Goal: Check status: Check status

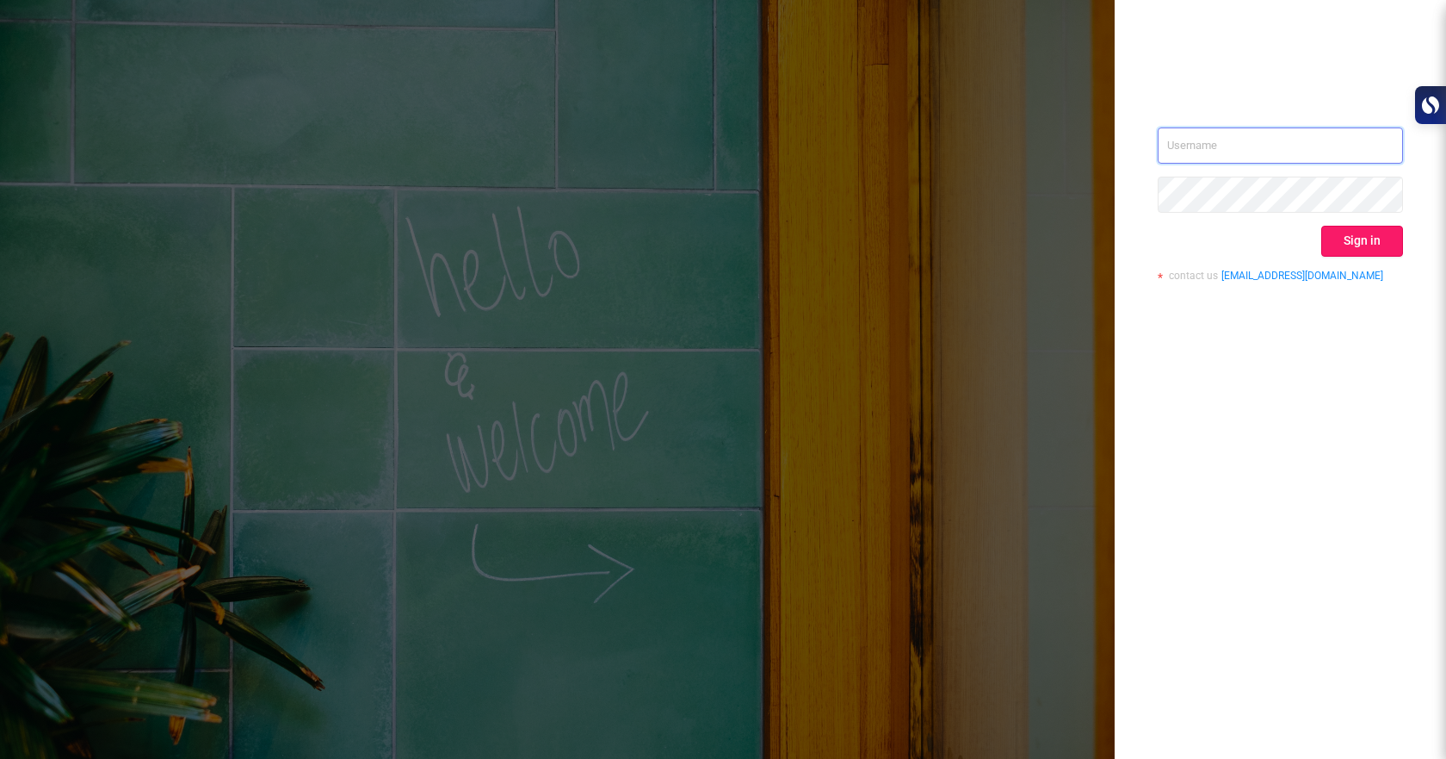
type input "[EMAIL_ADDRESS][DOMAIN_NAME]"
click at [1353, 240] on button "Sign in" at bounding box center [1363, 241] width 82 height 31
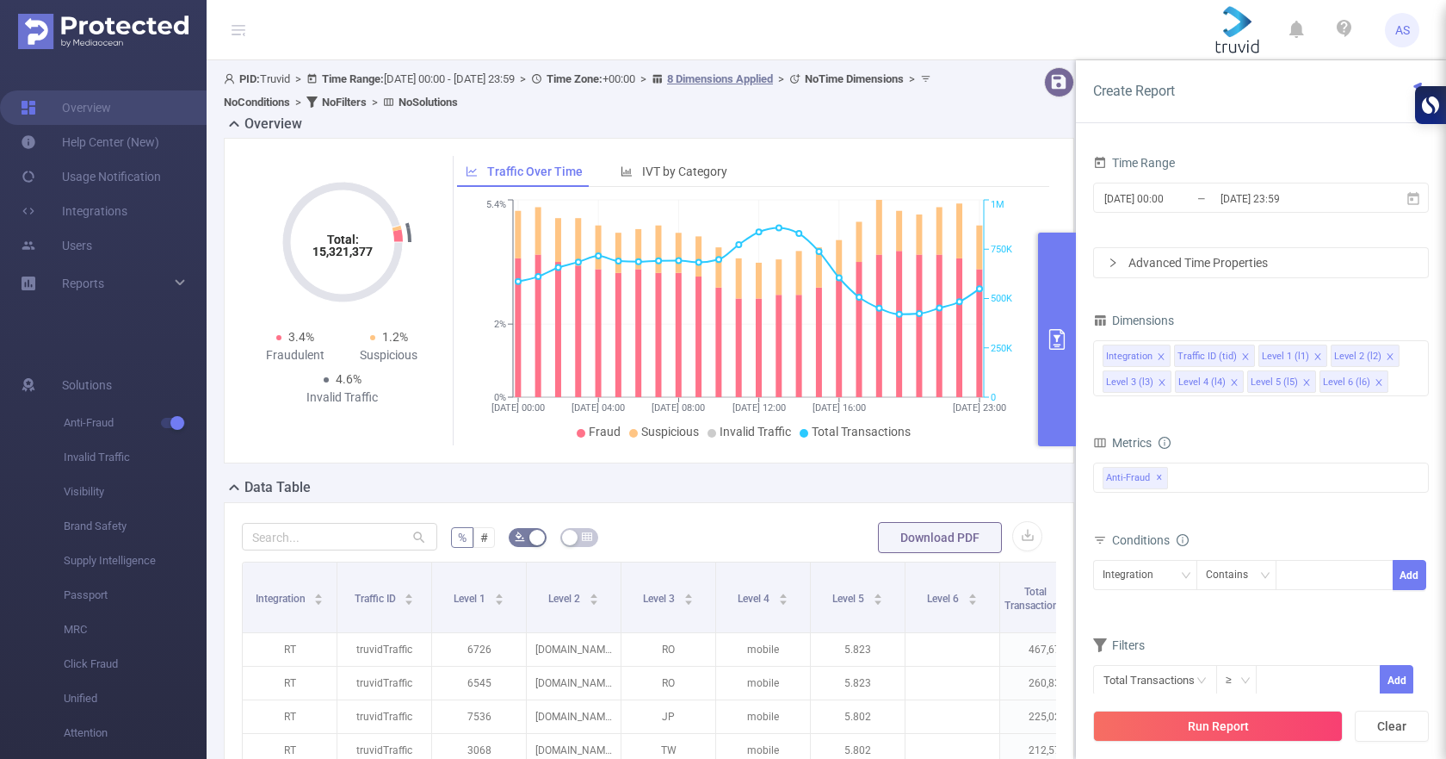
click at [1248, 195] on input "[DATE] 23:59" at bounding box center [1288, 198] width 139 height 23
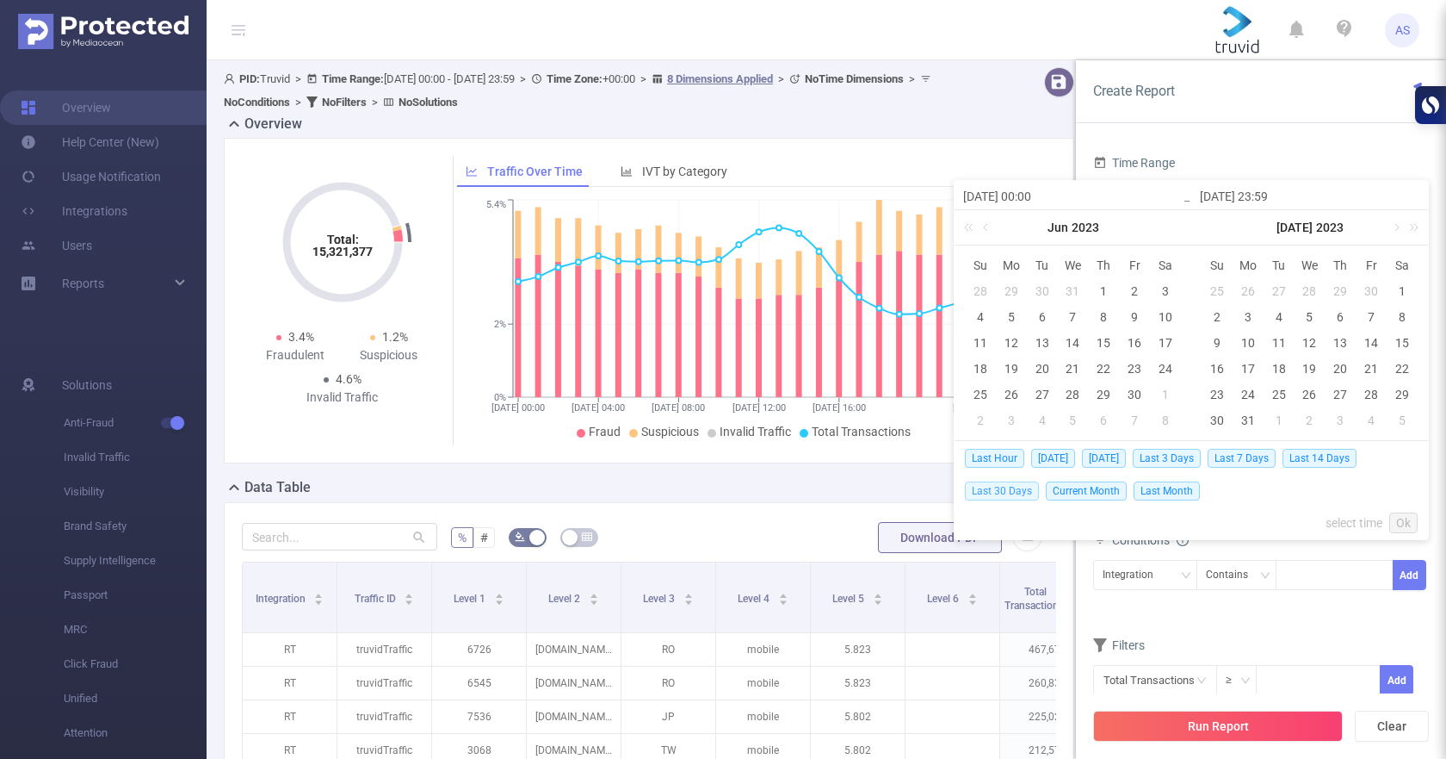
click at [1019, 488] on span "Last 30 Days" at bounding box center [1002, 490] width 74 height 19
type input "[DATE] 00:00"
type input "[DATE] 23:59"
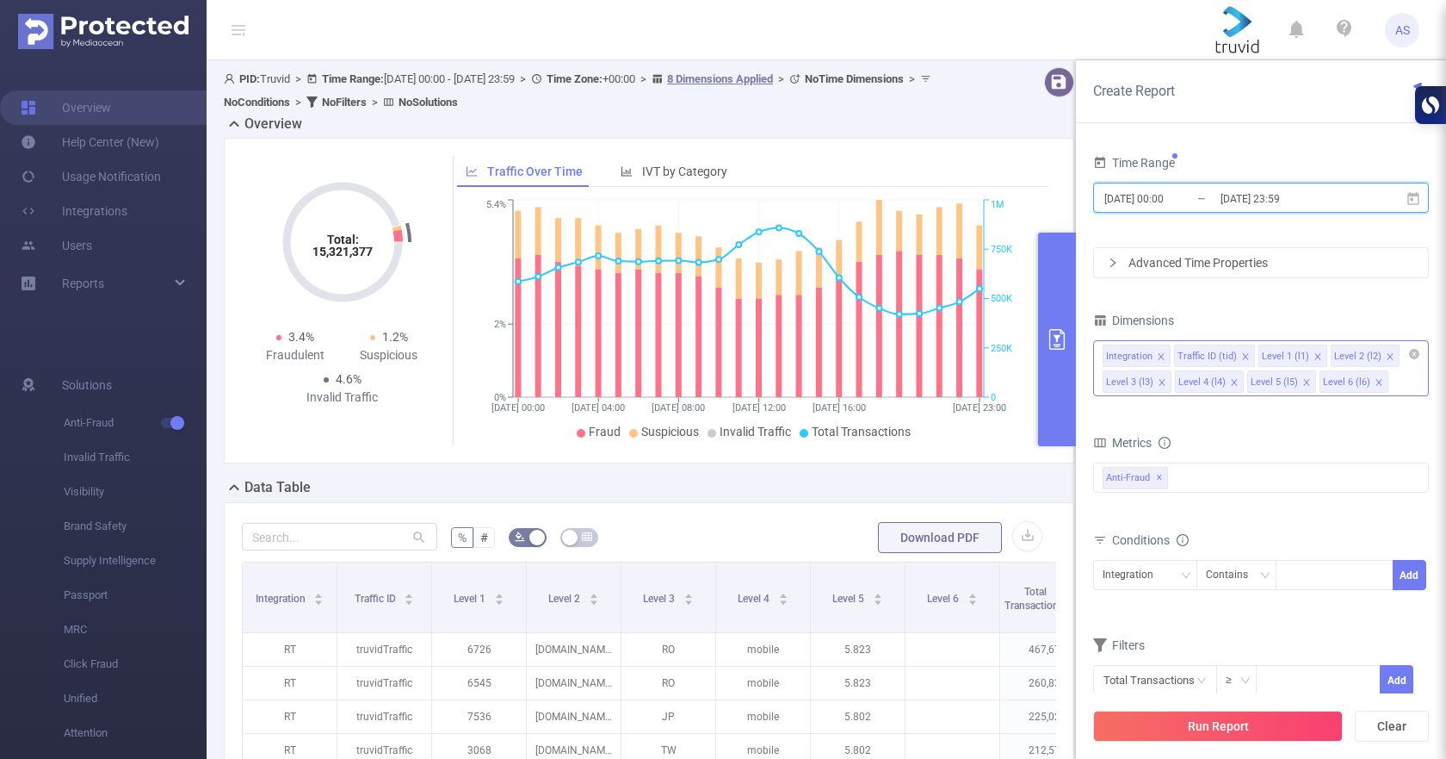
click at [1376, 381] on icon "icon: close" at bounding box center [1379, 382] width 9 height 9
click at [1304, 382] on icon "icon: close" at bounding box center [1307, 382] width 9 height 9
click at [1227, 384] on li "Level 4 (l4)" at bounding box center [1209, 381] width 69 height 22
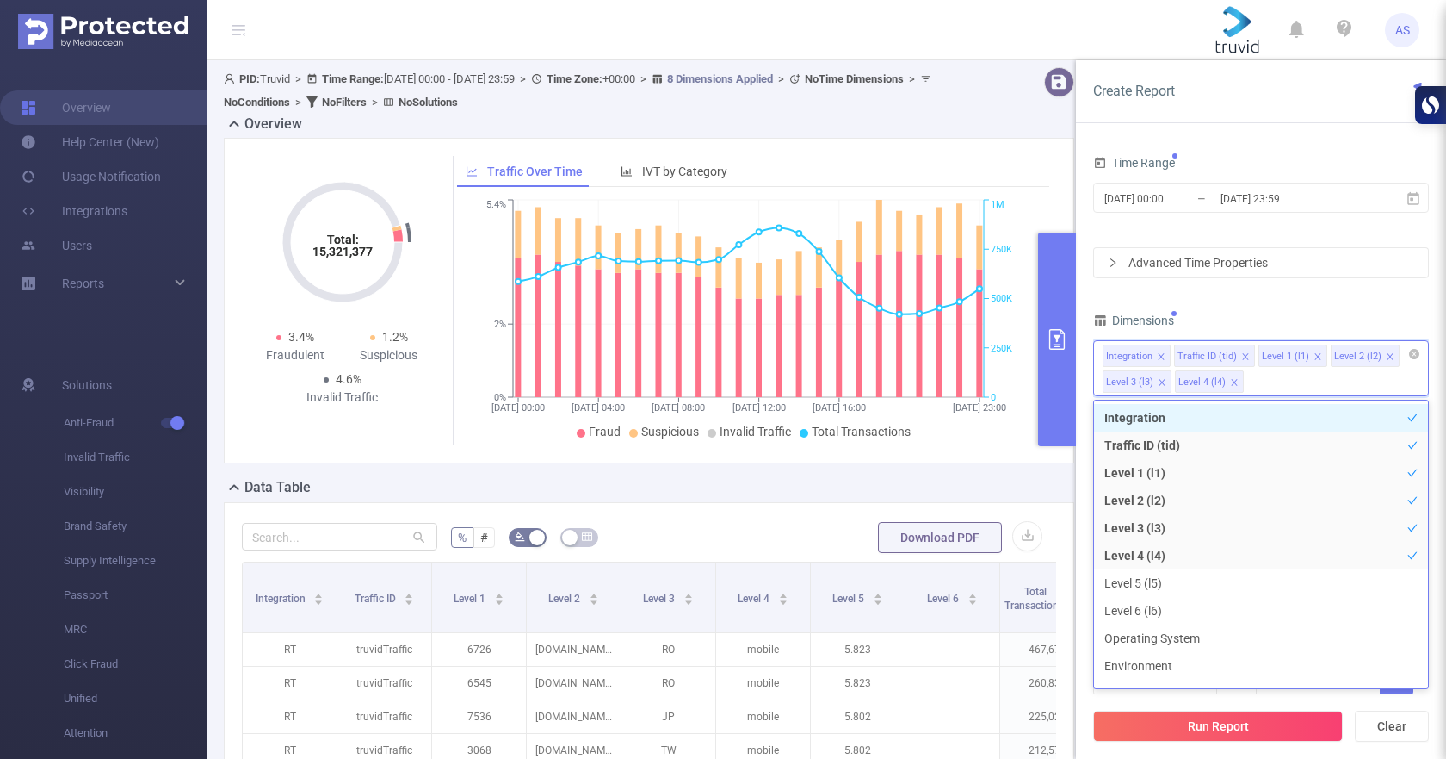
click at [1230, 381] on icon "icon: close" at bounding box center [1234, 382] width 9 height 9
click at [1159, 380] on icon "icon: close" at bounding box center [1162, 382] width 9 height 9
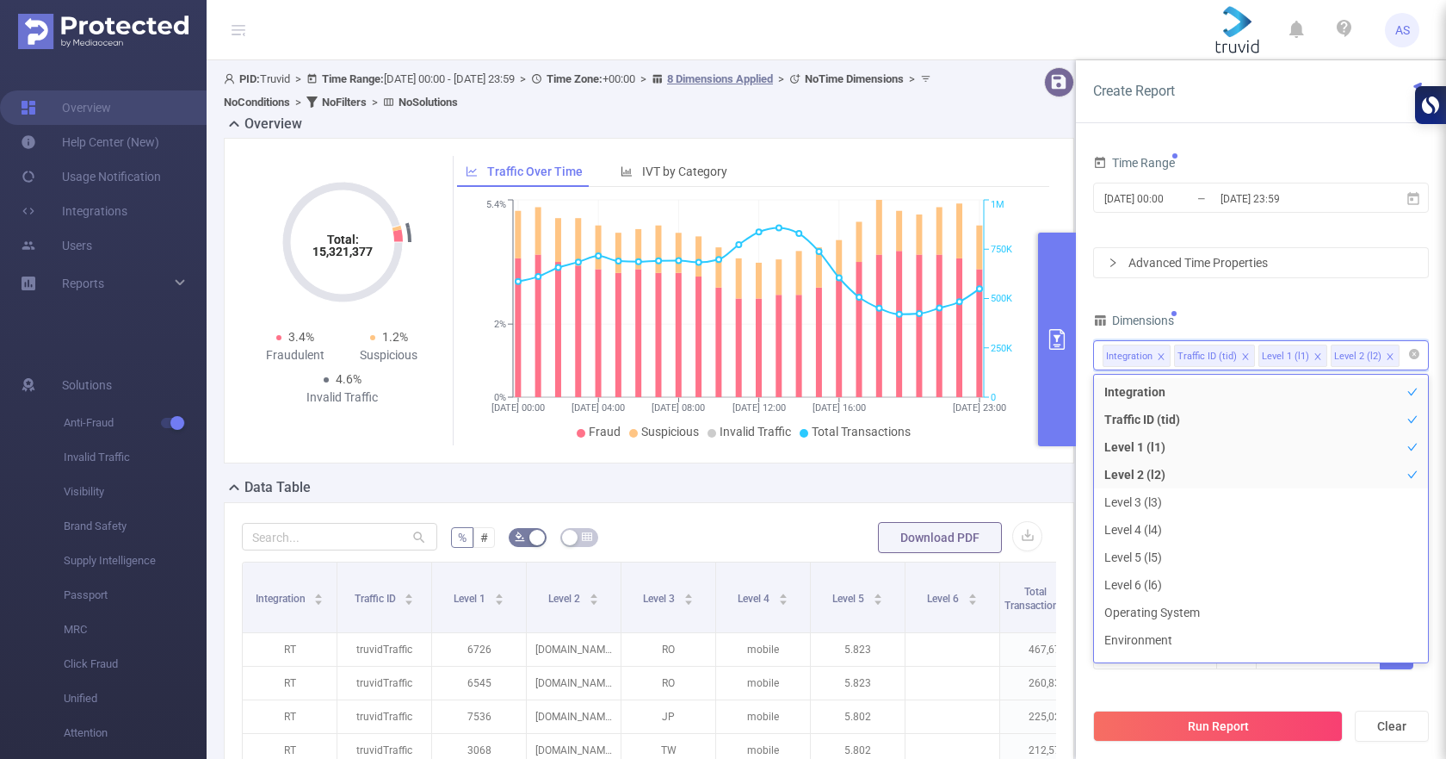
click at [1409, 302] on div "Time Range [DATE] 00:00 _ [DATE] 23:59 Advanced Time Properties Dimensions Inte…" at bounding box center [1261, 421] width 336 height 541
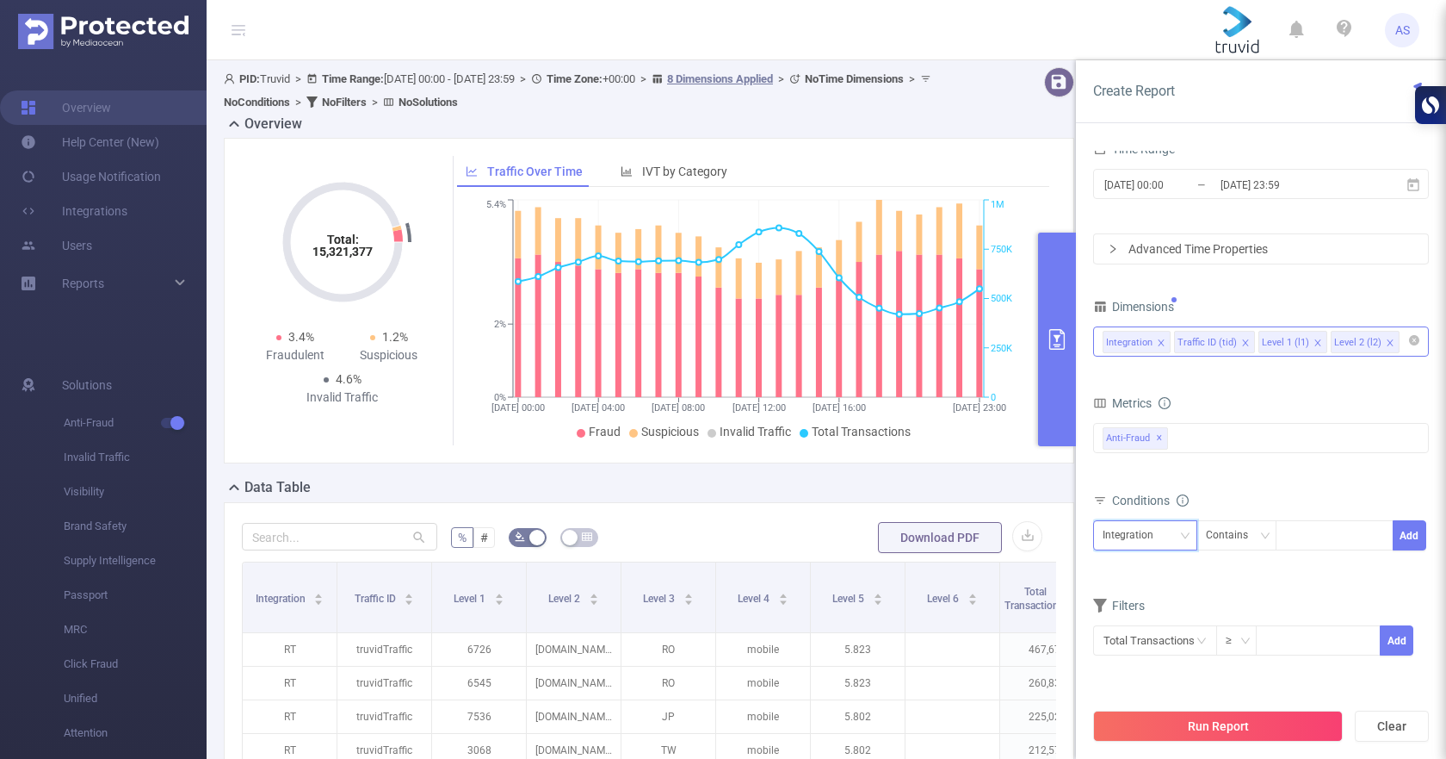
click at [1149, 530] on div "Integration" at bounding box center [1134, 535] width 63 height 28
click at [1124, 652] on li "Level 2 (l2)" at bounding box center [1145, 654] width 104 height 28
click at [1316, 527] on div at bounding box center [1334, 535] width 99 height 28
paste input "[DOMAIN_NAME]"
type input "[DOMAIN_NAME]"
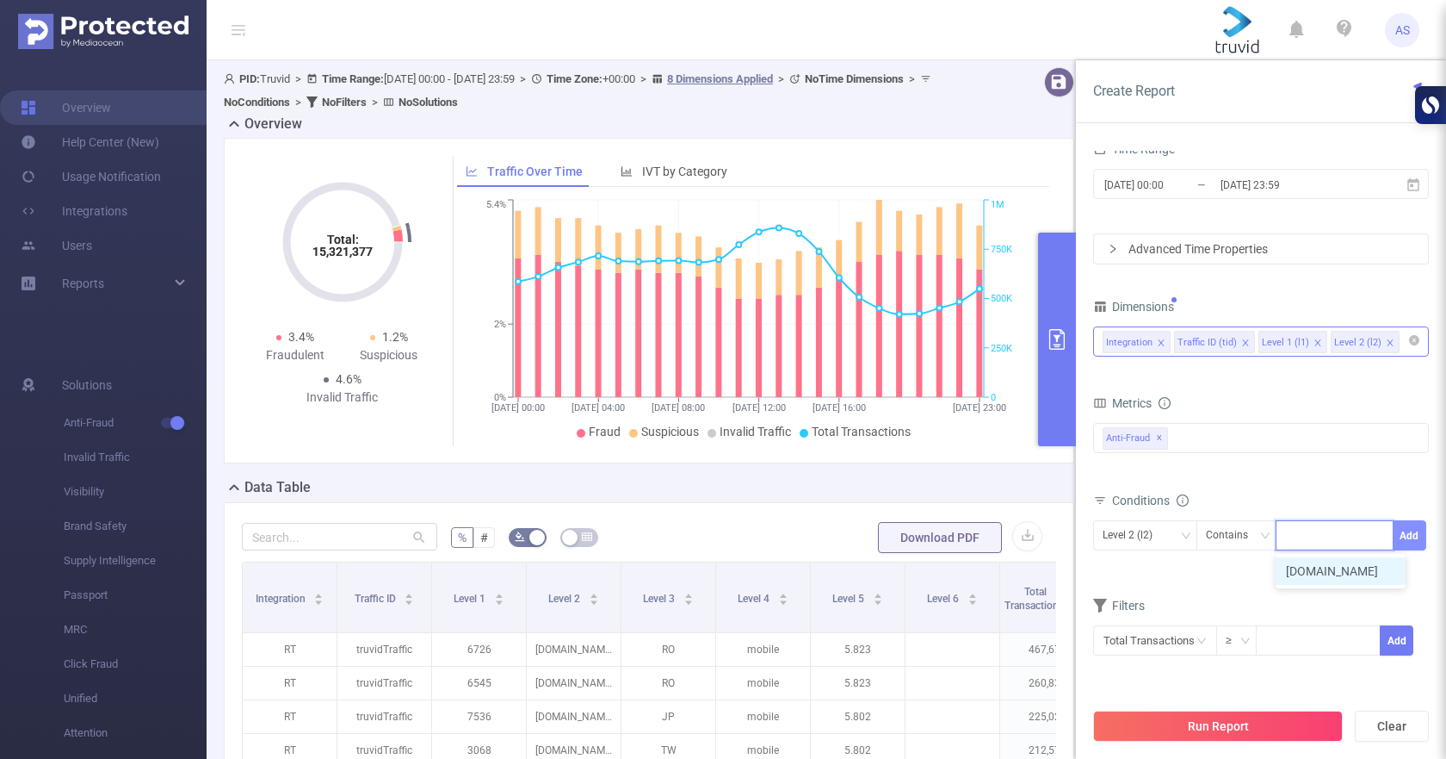
click at [1404, 536] on button "Add" at bounding box center [1410, 535] width 34 height 30
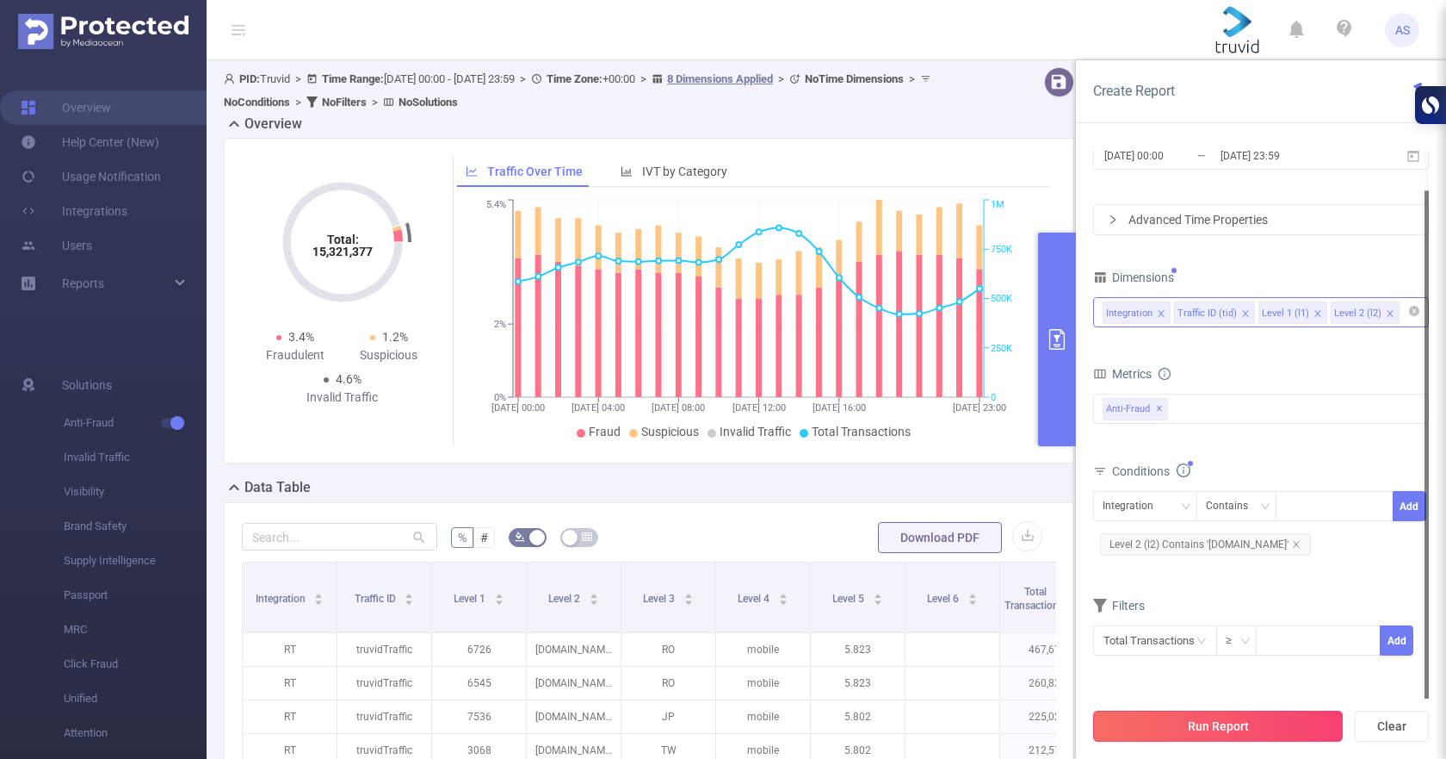
click at [1189, 729] on button "Run Report" at bounding box center [1218, 725] width 250 height 31
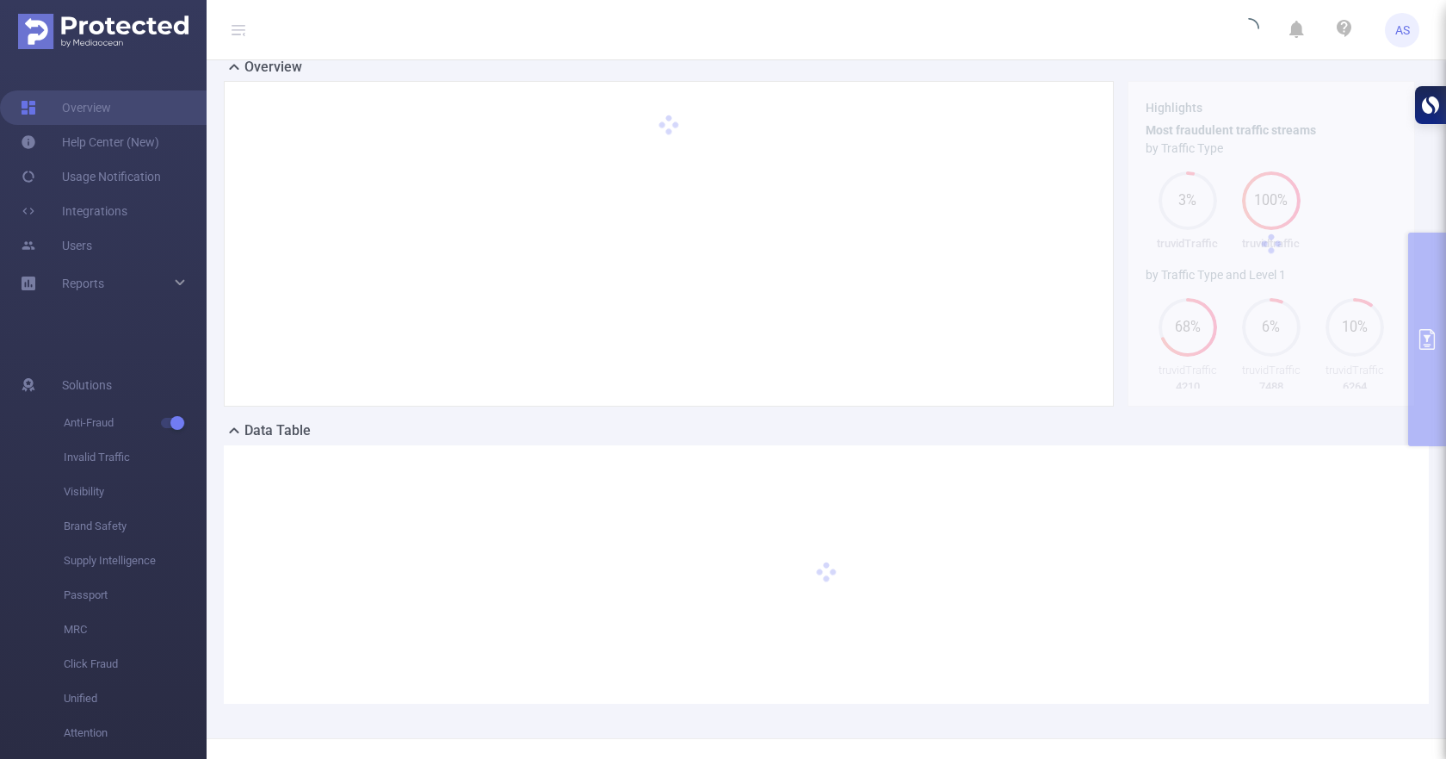
scroll to position [109, 0]
